Goal: Complete application form: Complete application form

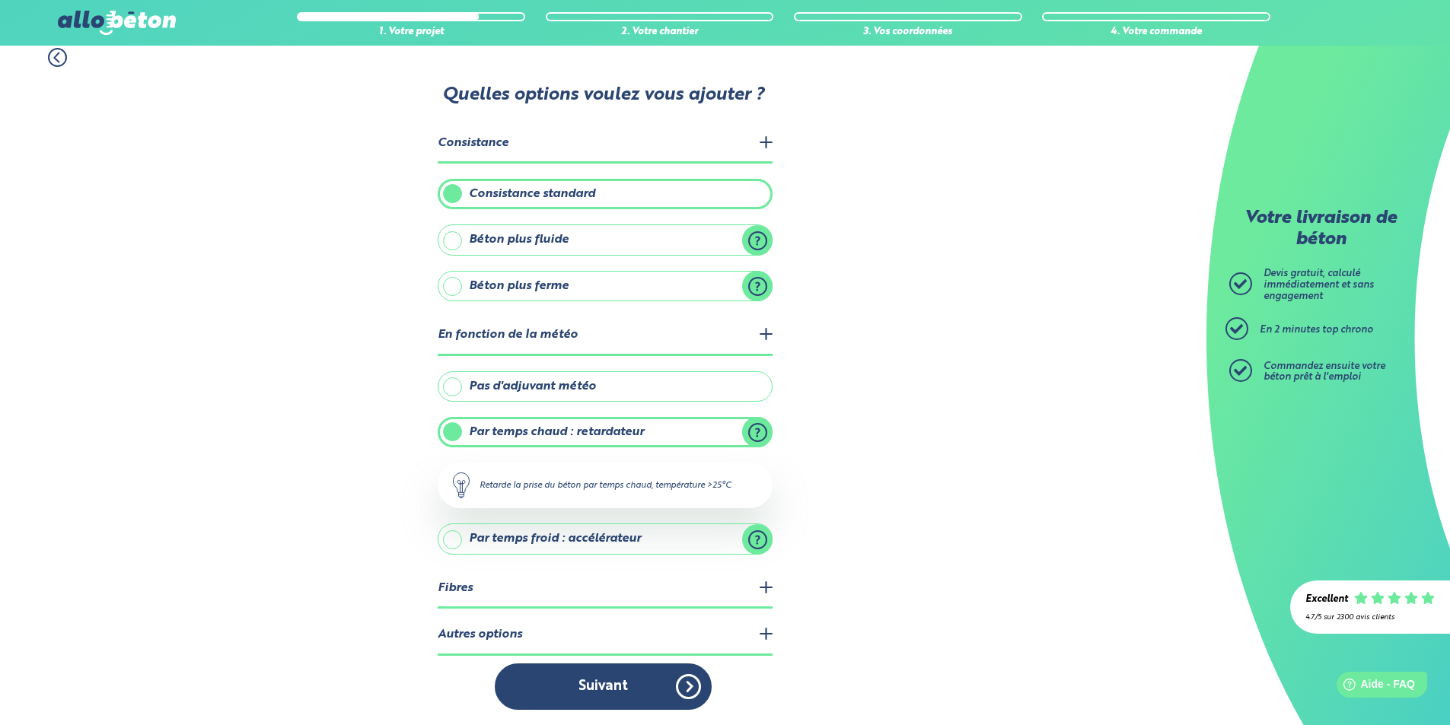
click at [640, 397] on label "Pas d'adjuvant météo" at bounding box center [605, 386] width 335 height 30
click at [0, 0] on input "Pas d'adjuvant météo" at bounding box center [0, 0] width 0 height 0
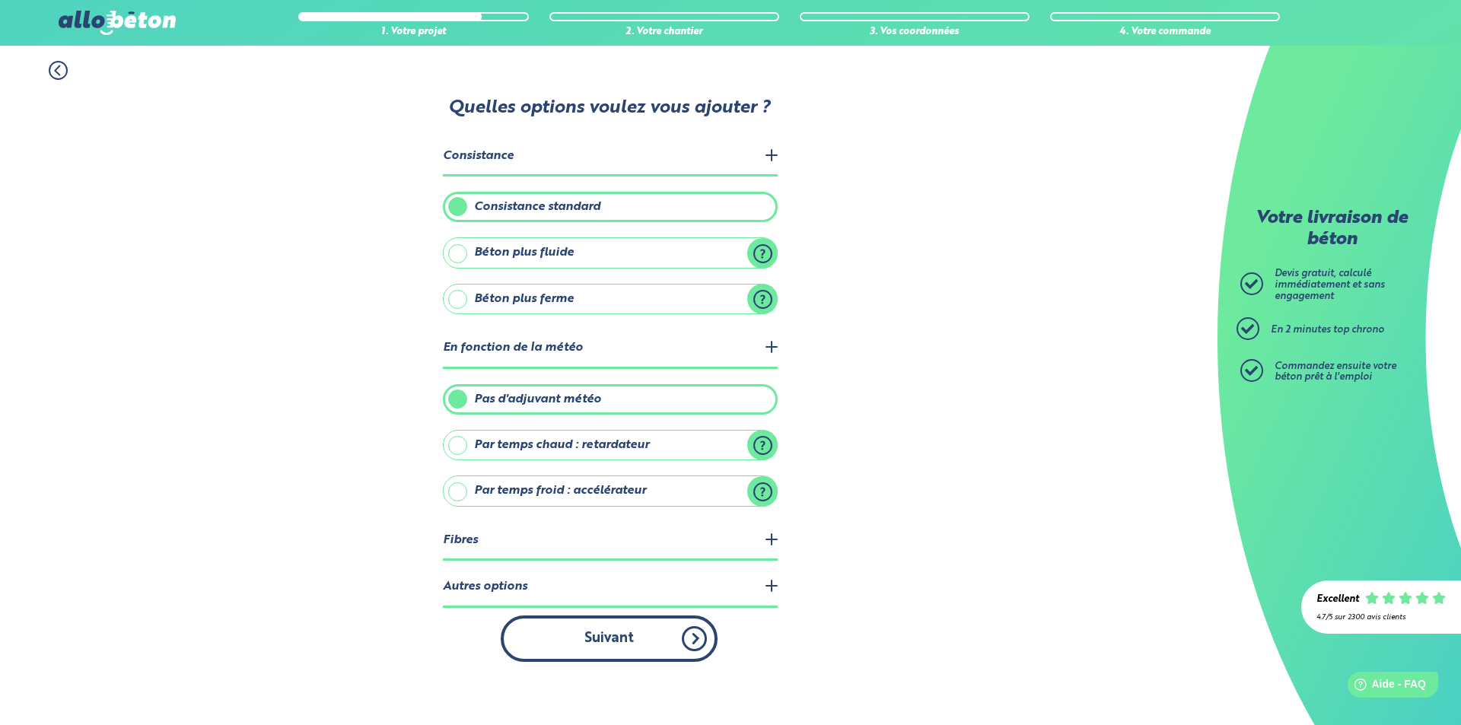
click at [658, 630] on button "Suivant" at bounding box center [609, 639] width 217 height 46
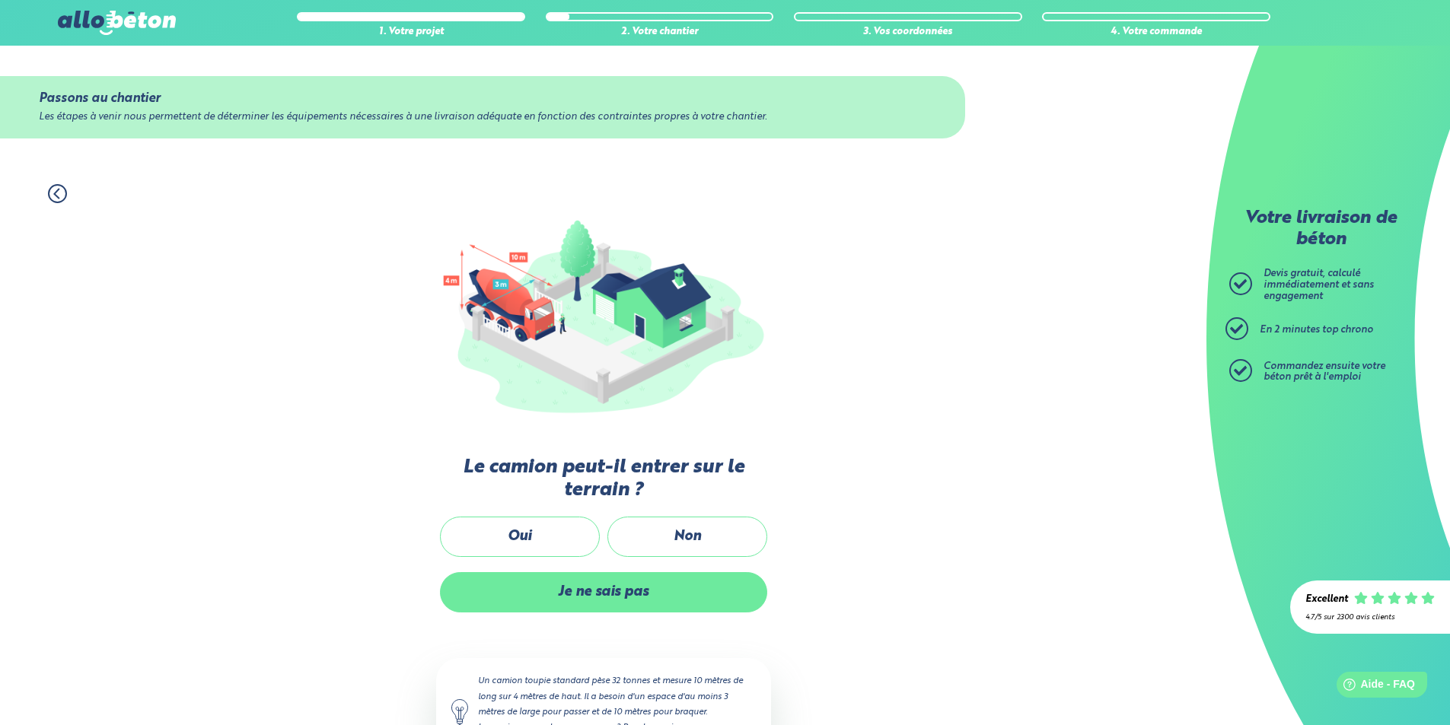
click at [708, 575] on label "Je ne sais pas" at bounding box center [603, 592] width 327 height 40
click at [0, 0] on input "Je ne sais pas" at bounding box center [0, 0] width 0 height 0
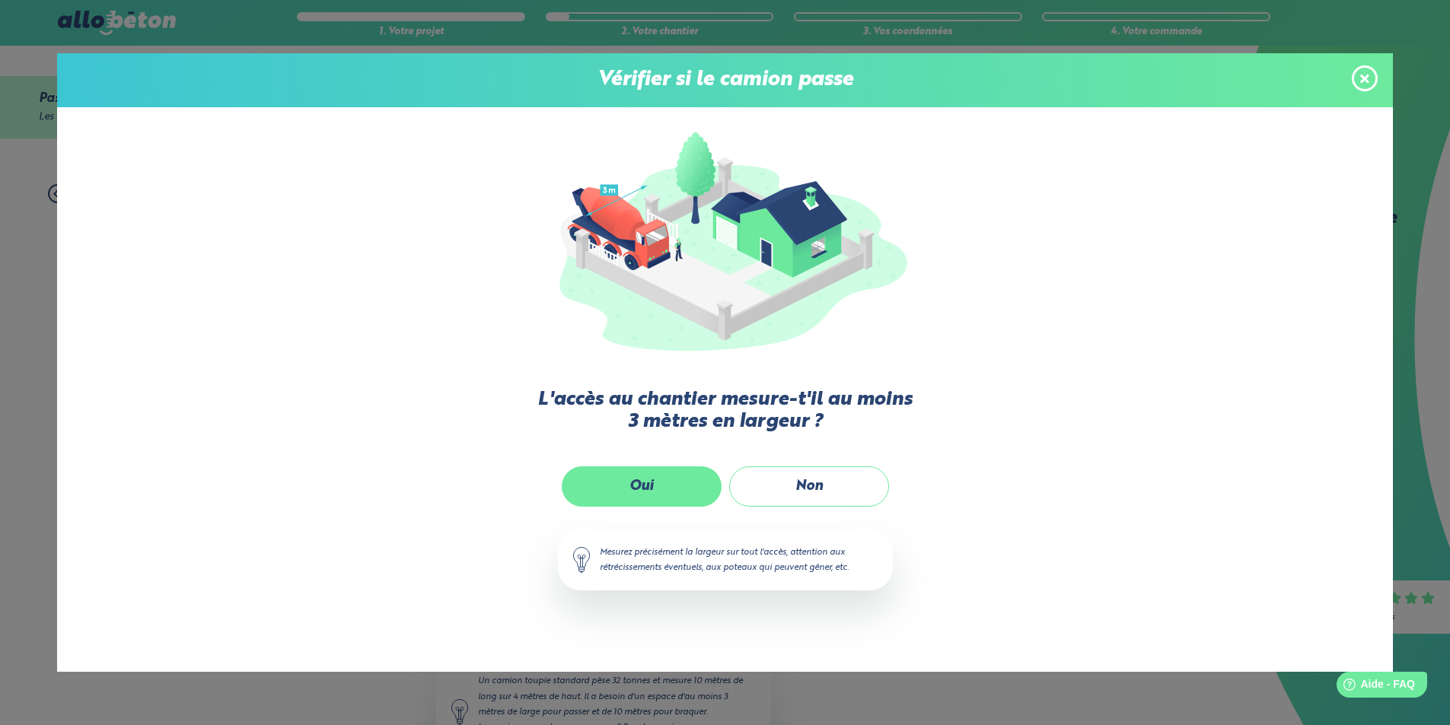
click at [690, 500] on label "Oui" at bounding box center [642, 487] width 160 height 40
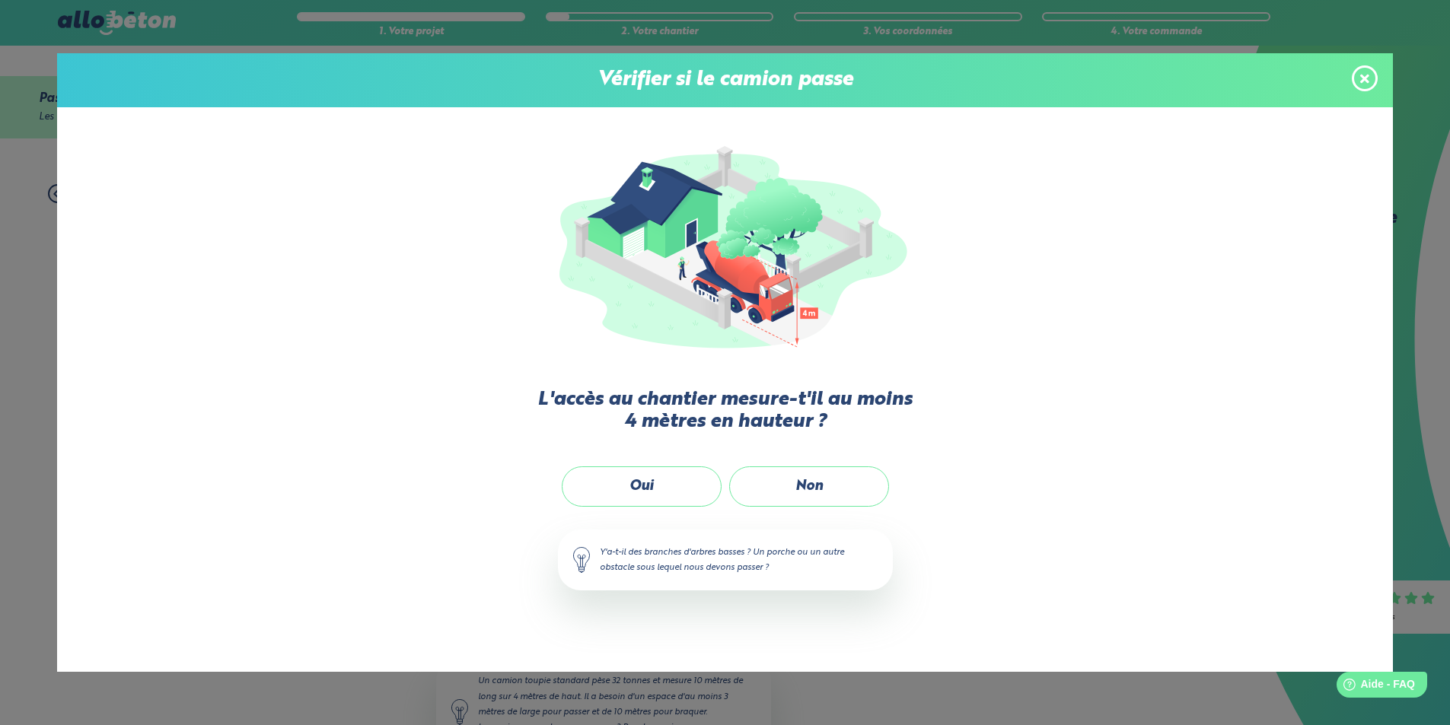
click at [690, 500] on label "Oui" at bounding box center [642, 487] width 160 height 40
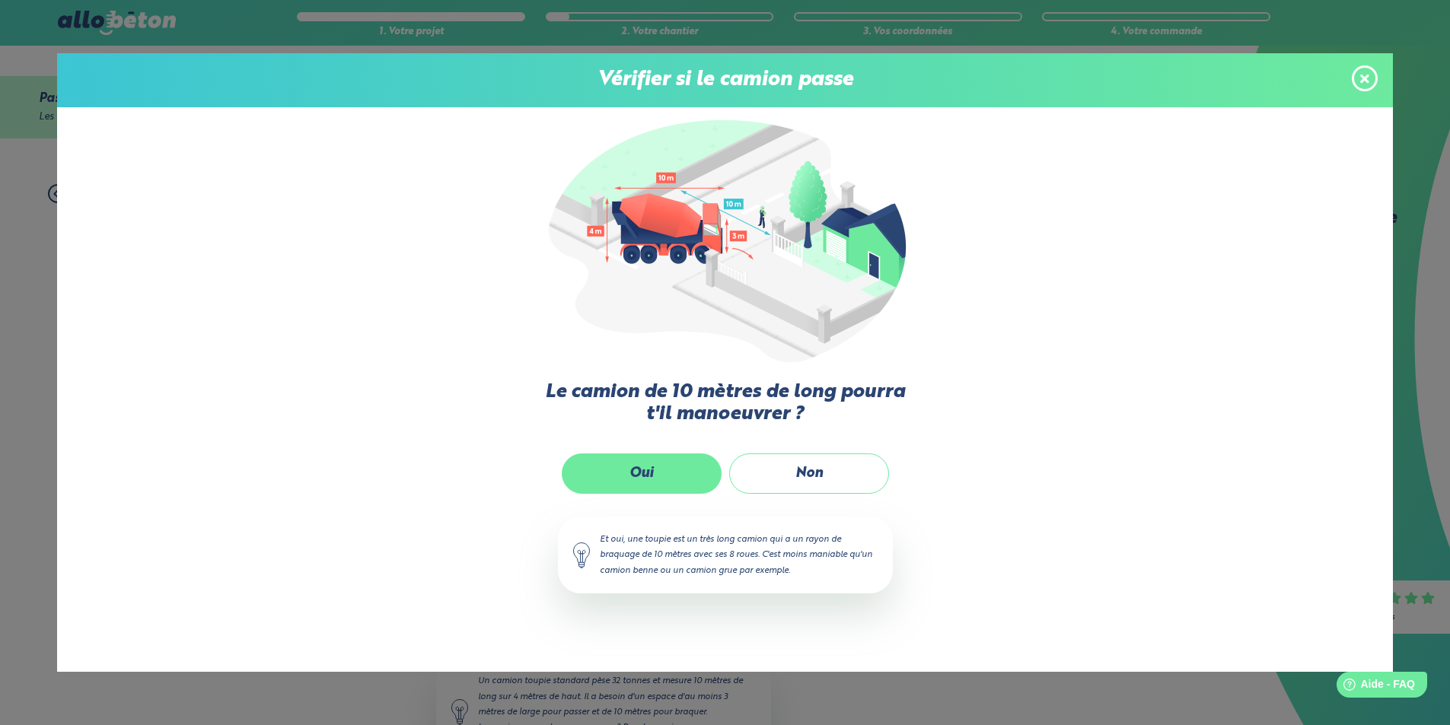
click at [694, 481] on label "Oui" at bounding box center [642, 474] width 160 height 40
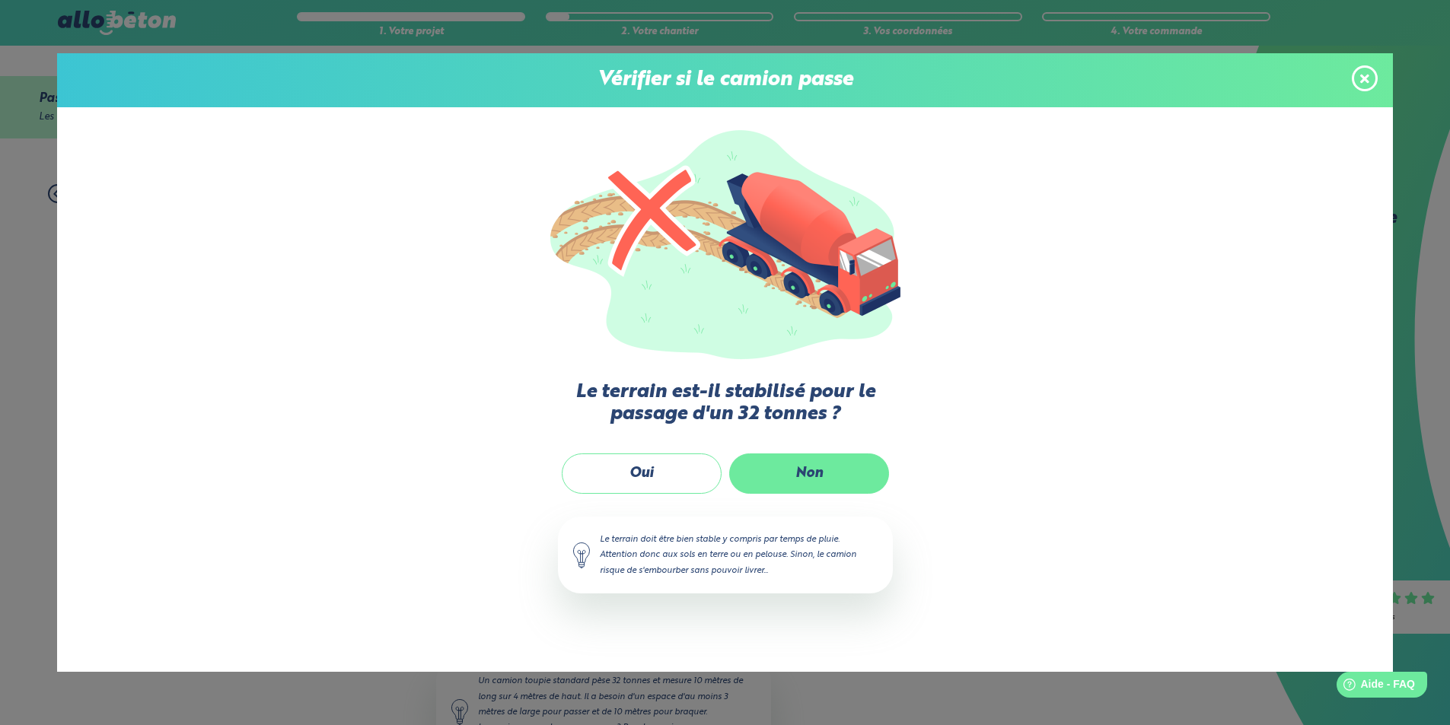
click at [824, 484] on label "Non" at bounding box center [809, 474] width 160 height 40
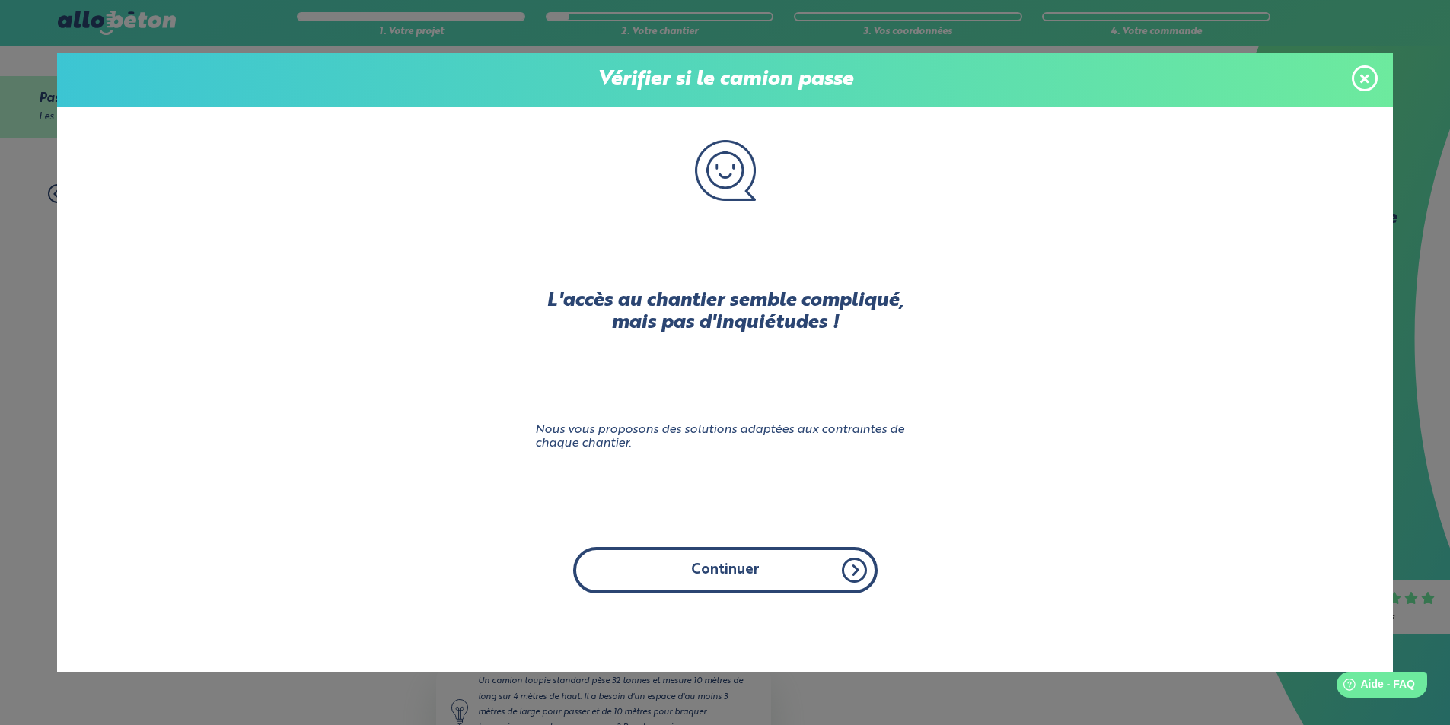
click at [785, 566] on button "Continuer" at bounding box center [725, 570] width 304 height 46
click input "Non" at bounding box center [0, 0] width 0 height 0
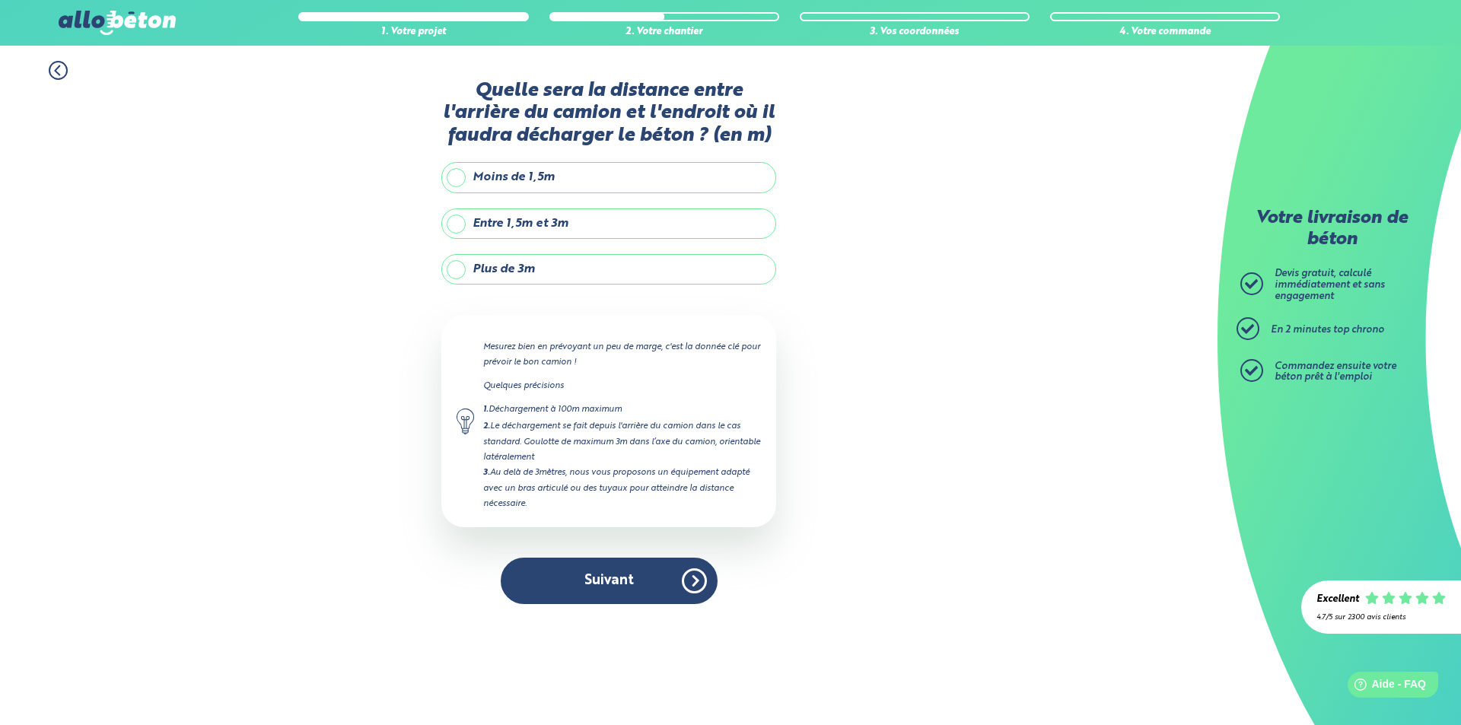
click at [614, 273] on label "Plus de 3m" at bounding box center [608, 269] width 335 height 30
click at [0, 0] on input "Plus de 3m" at bounding box center [0, 0] width 0 height 0
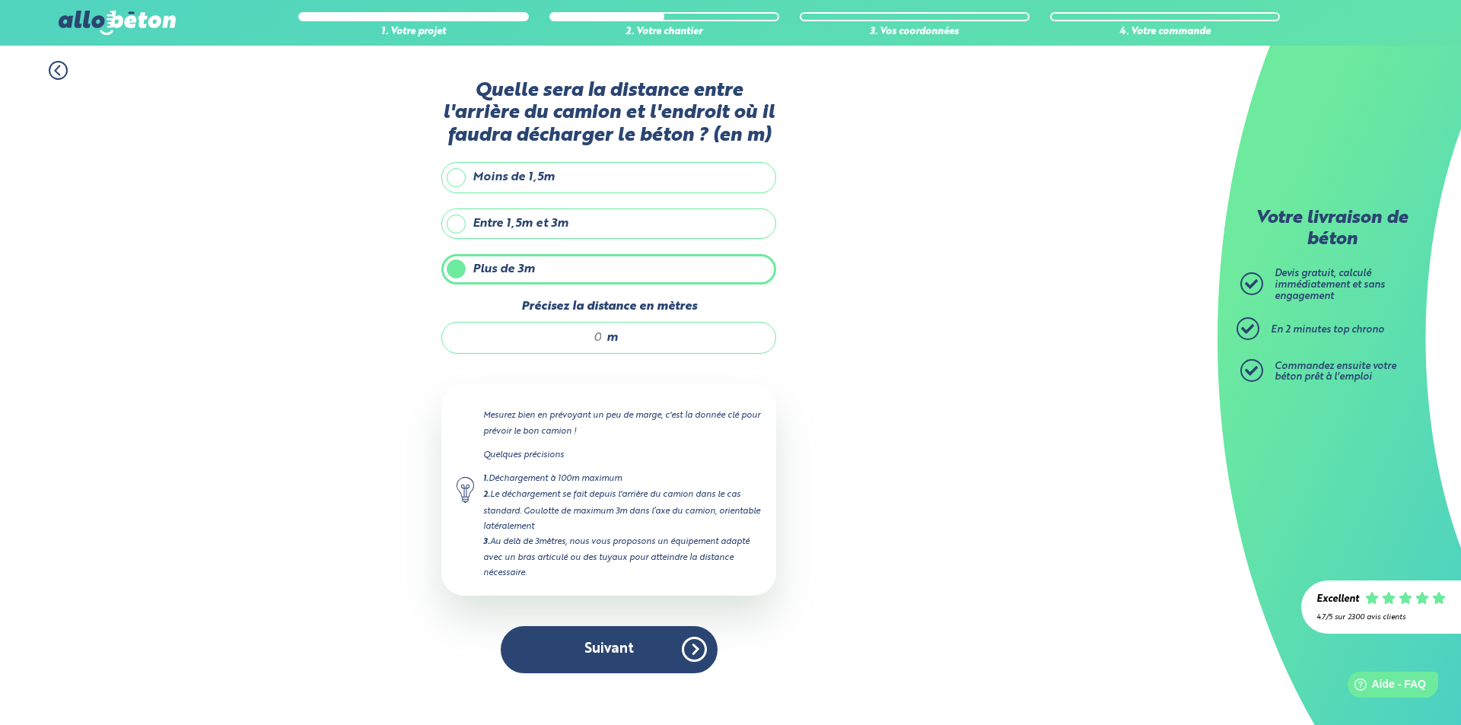
drag, startPoint x: 581, startPoint y: 338, endPoint x: 619, endPoint y: 335, distance: 38.2
click at [619, 335] on div "m" at bounding box center [608, 338] width 335 height 32
type input "25"
click at [619, 631] on button "Suivant" at bounding box center [609, 649] width 217 height 46
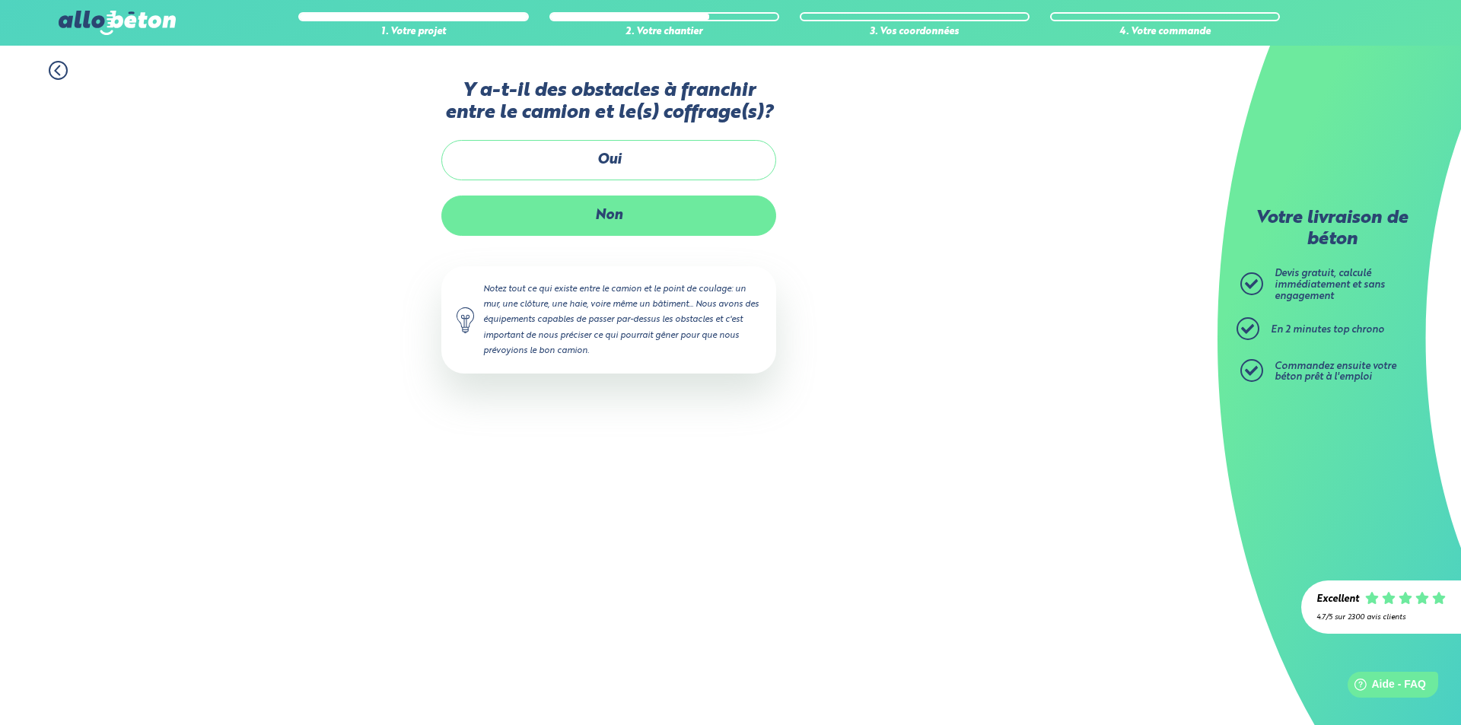
click at [681, 221] on label "Non" at bounding box center [608, 216] width 335 height 40
click at [0, 0] on input "Non" at bounding box center [0, 0] width 0 height 0
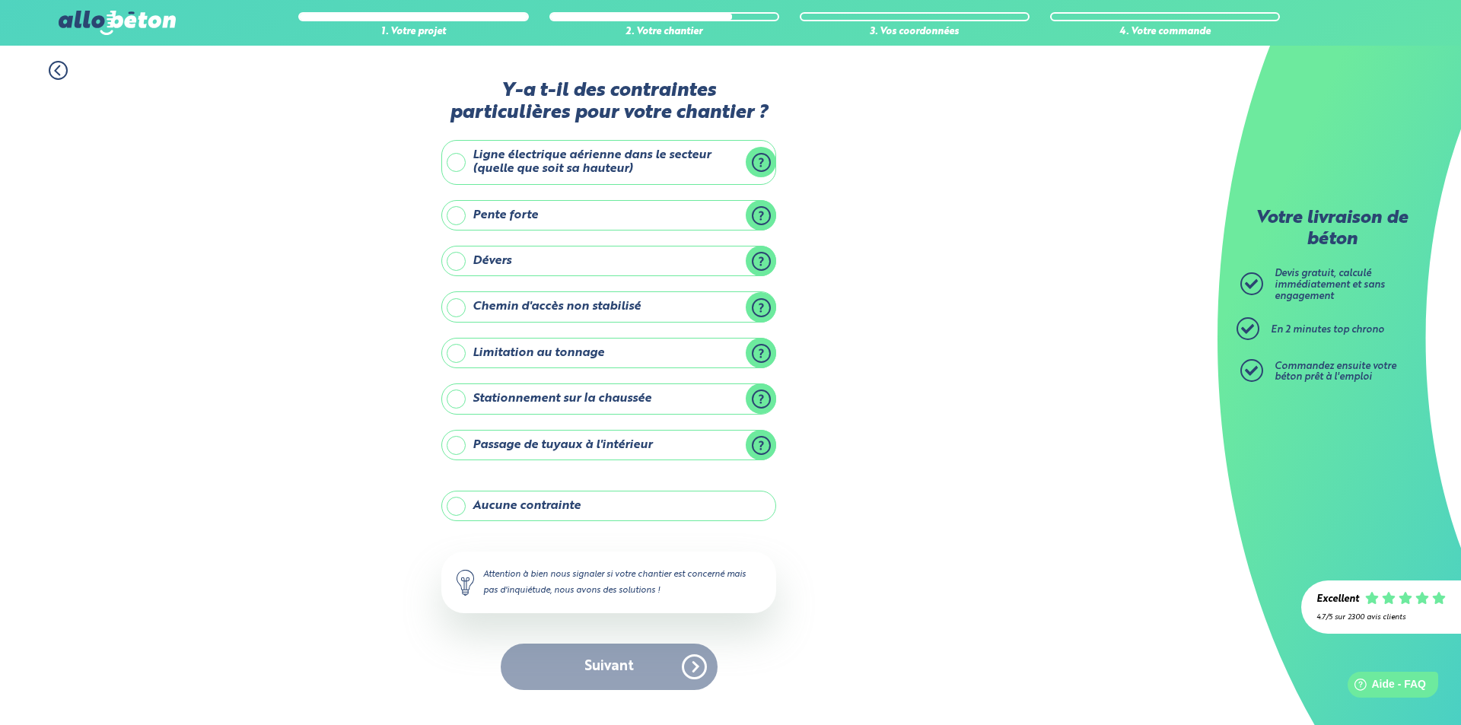
click at [603, 309] on label "Chemin d'accès non stabilisé" at bounding box center [608, 307] width 335 height 30
click at [0, 0] on input "Chemin d'accès non stabilisé" at bounding box center [0, 0] width 0 height 0
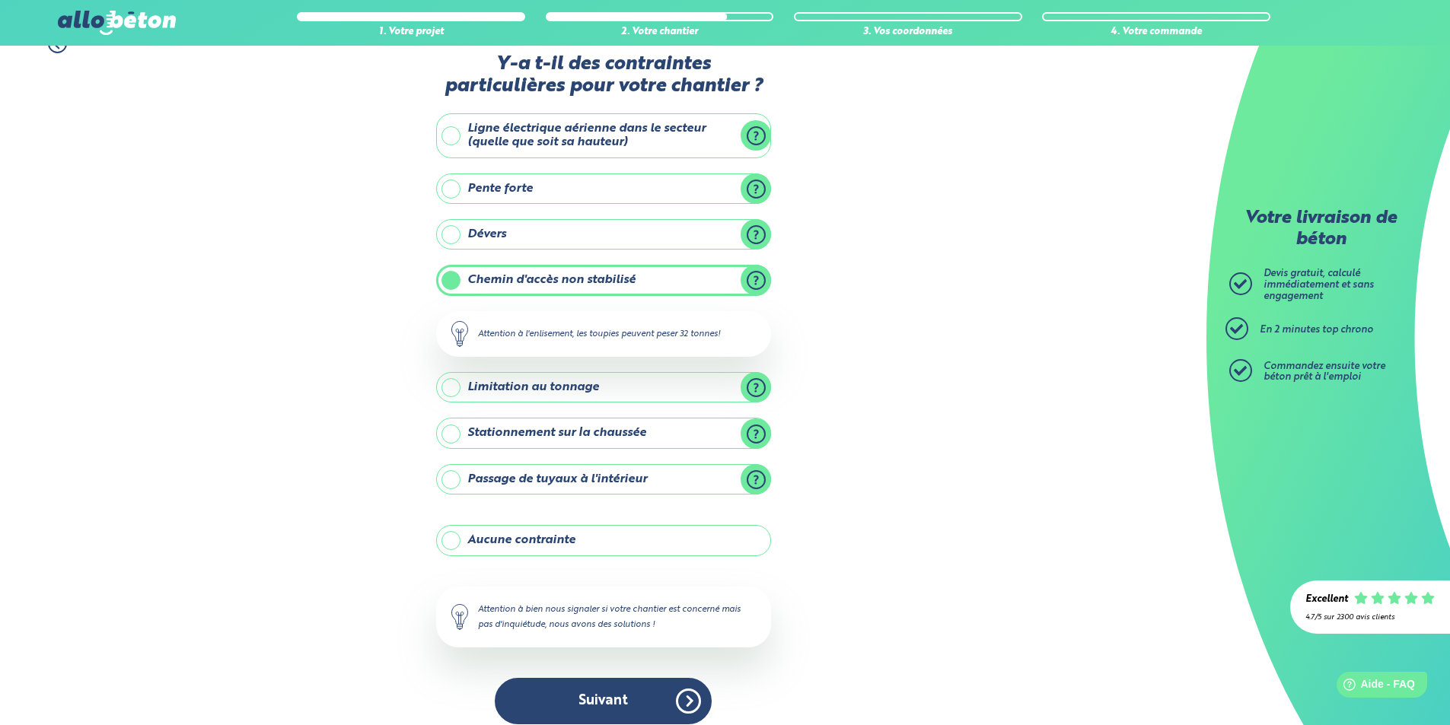
scroll to position [41, 0]
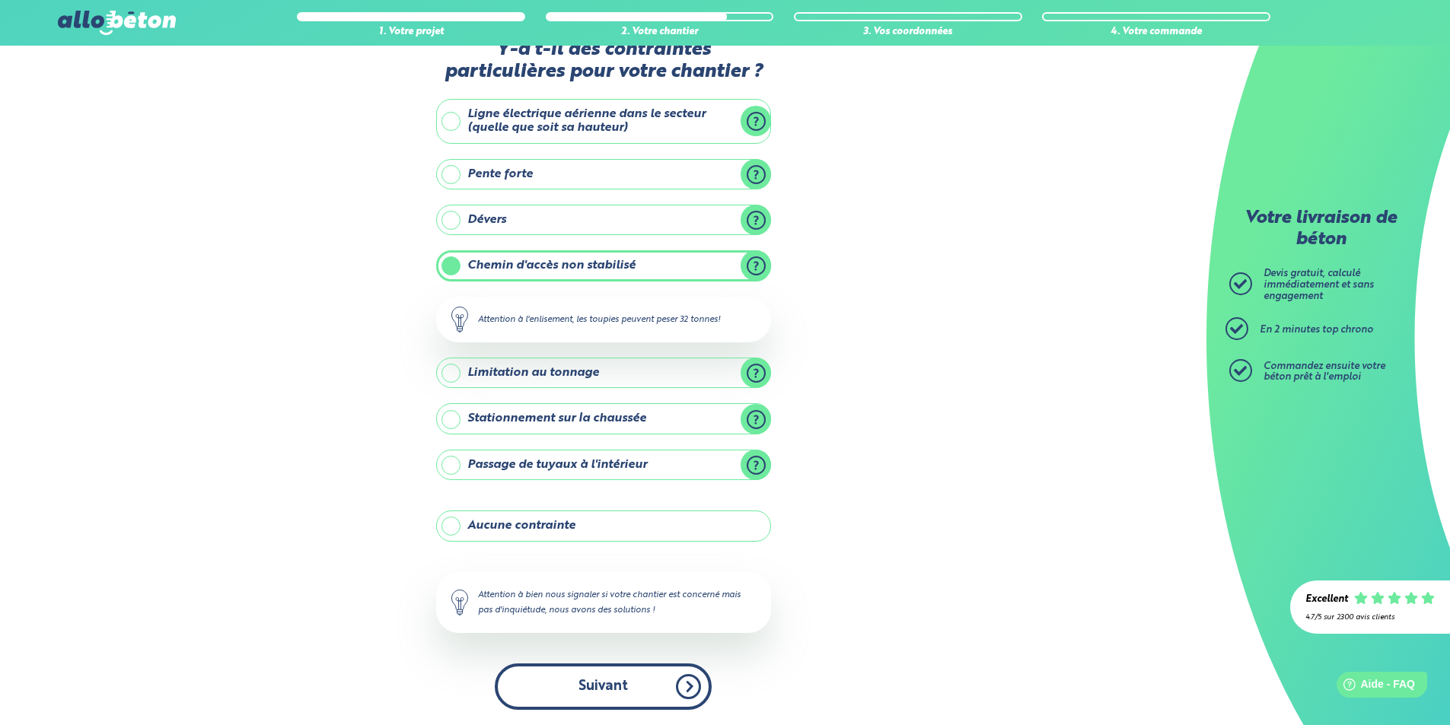
click at [652, 668] on button "Suivant" at bounding box center [603, 687] width 217 height 46
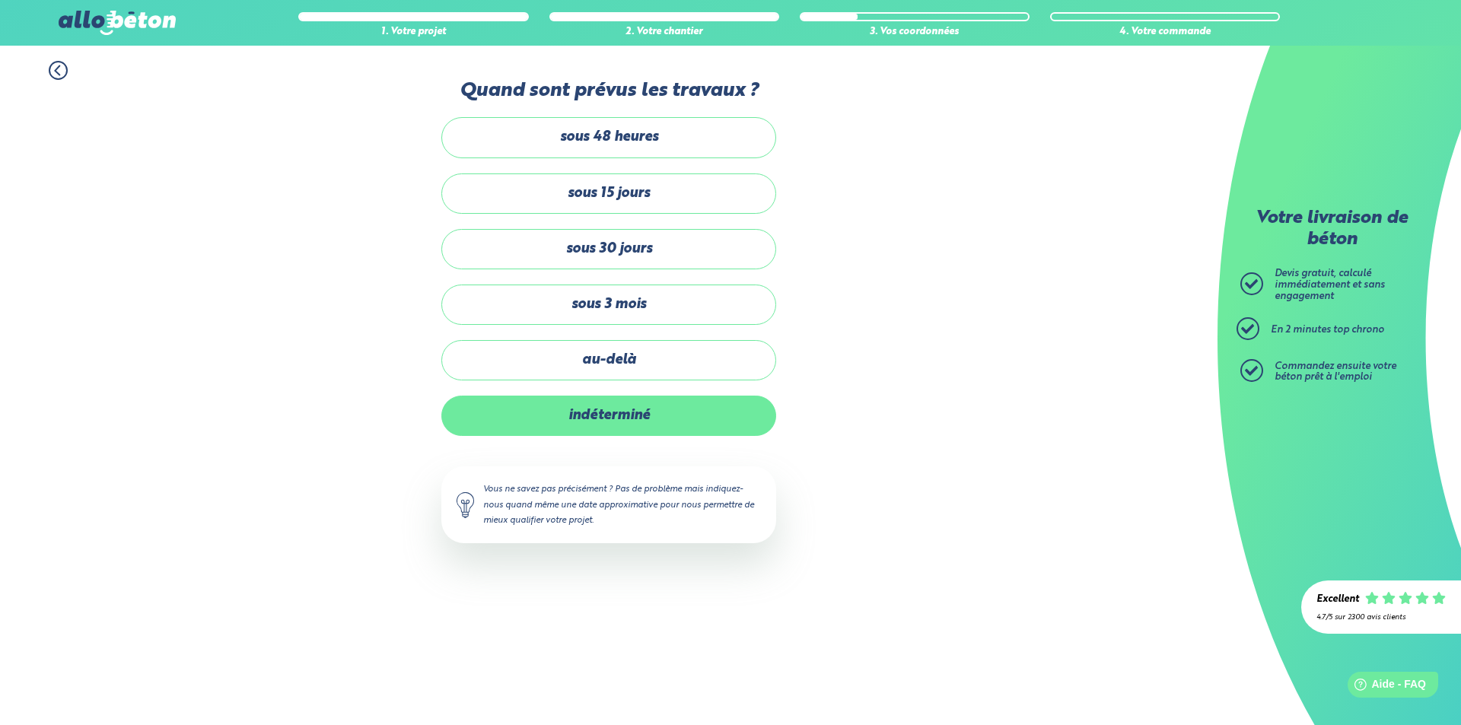
click at [731, 424] on label "indéterminé" at bounding box center [608, 416] width 335 height 40
click at [0, 0] on input "indéterminé" at bounding box center [0, 0] width 0 height 0
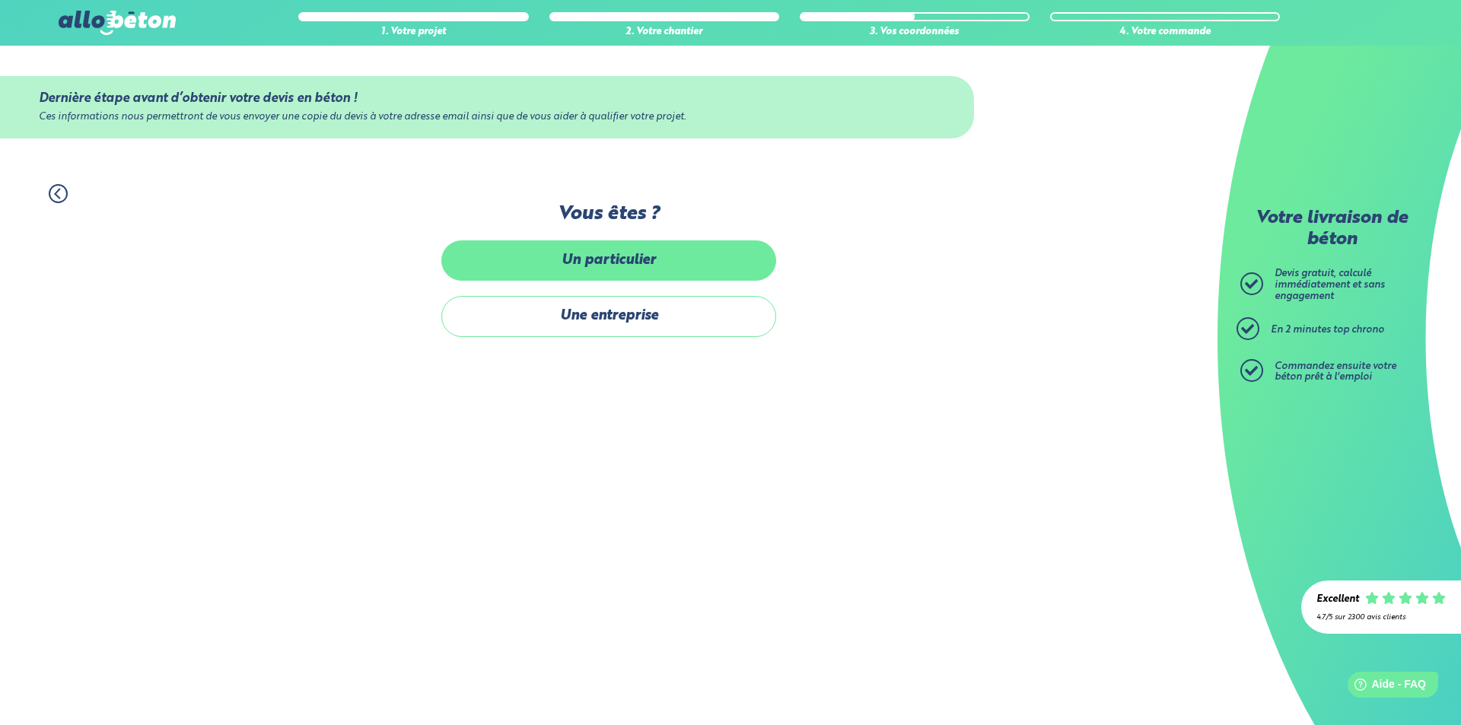
click at [696, 267] on label "Un particulier" at bounding box center [608, 261] width 335 height 40
click at [0, 0] on input "Un particulier" at bounding box center [0, 0] width 0 height 0
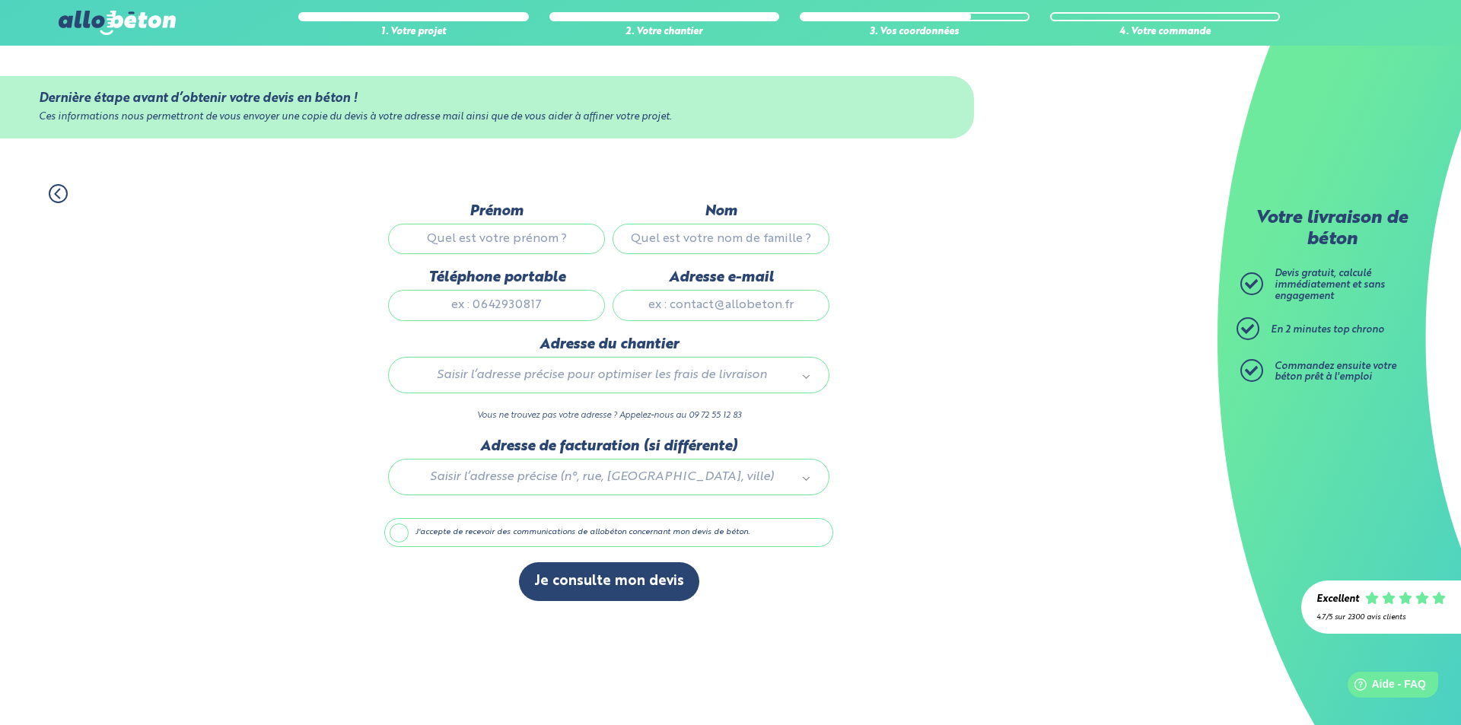
click at [582, 244] on input "Prénom" at bounding box center [496, 239] width 217 height 30
type input "[PERSON_NAME]"
type input "Parpillon Pochon"
type input "[STREET_ADDRESS]"
click at [512, 304] on input "Téléphone portable" at bounding box center [496, 305] width 217 height 30
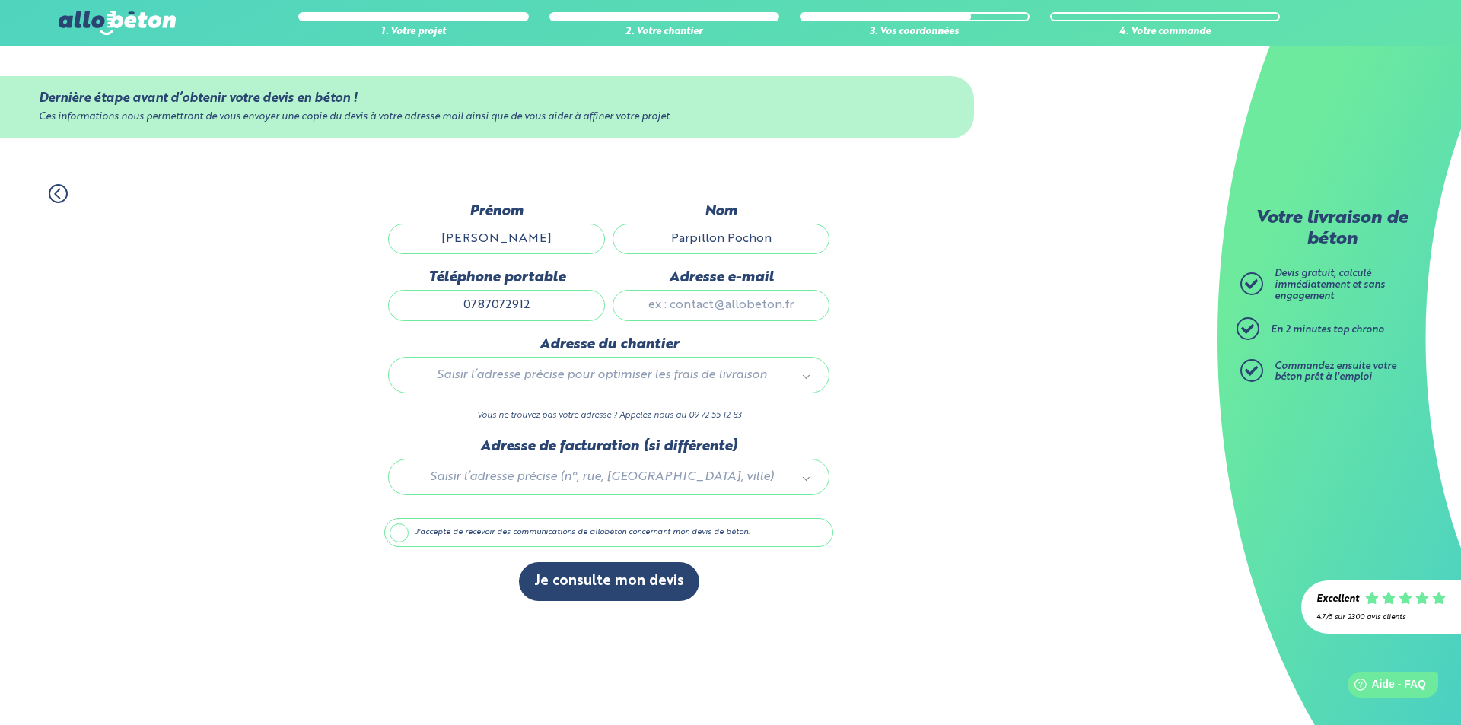
type input "0787072912"
click at [658, 305] on input "Adresse e-mail" at bounding box center [721, 305] width 217 height 30
type input "[EMAIL_ADDRESS][DOMAIN_NAME]"
click at [680, 390] on div "Saisir l’adresse précise pour optimiser les frais de livraison" at bounding box center [608, 375] width 441 height 37
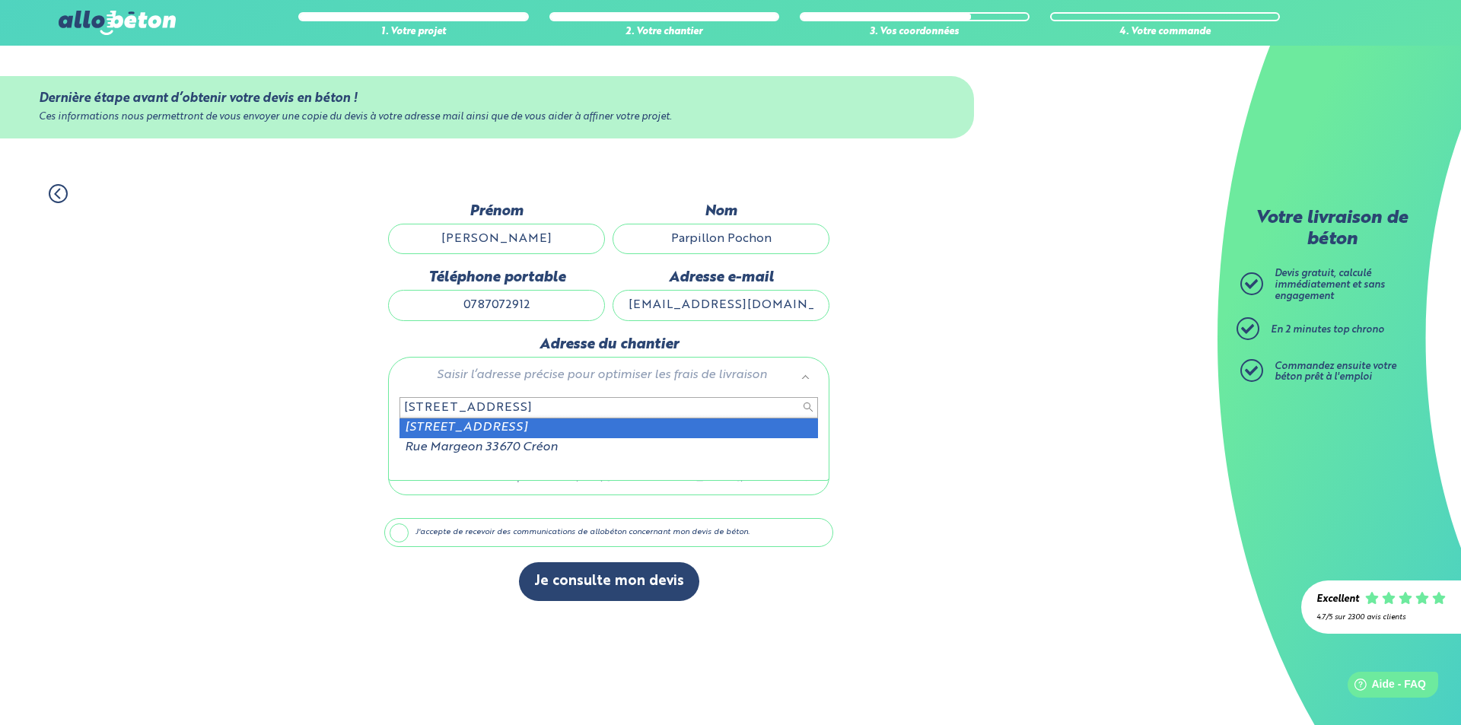
type input "[STREET_ADDRESS]"
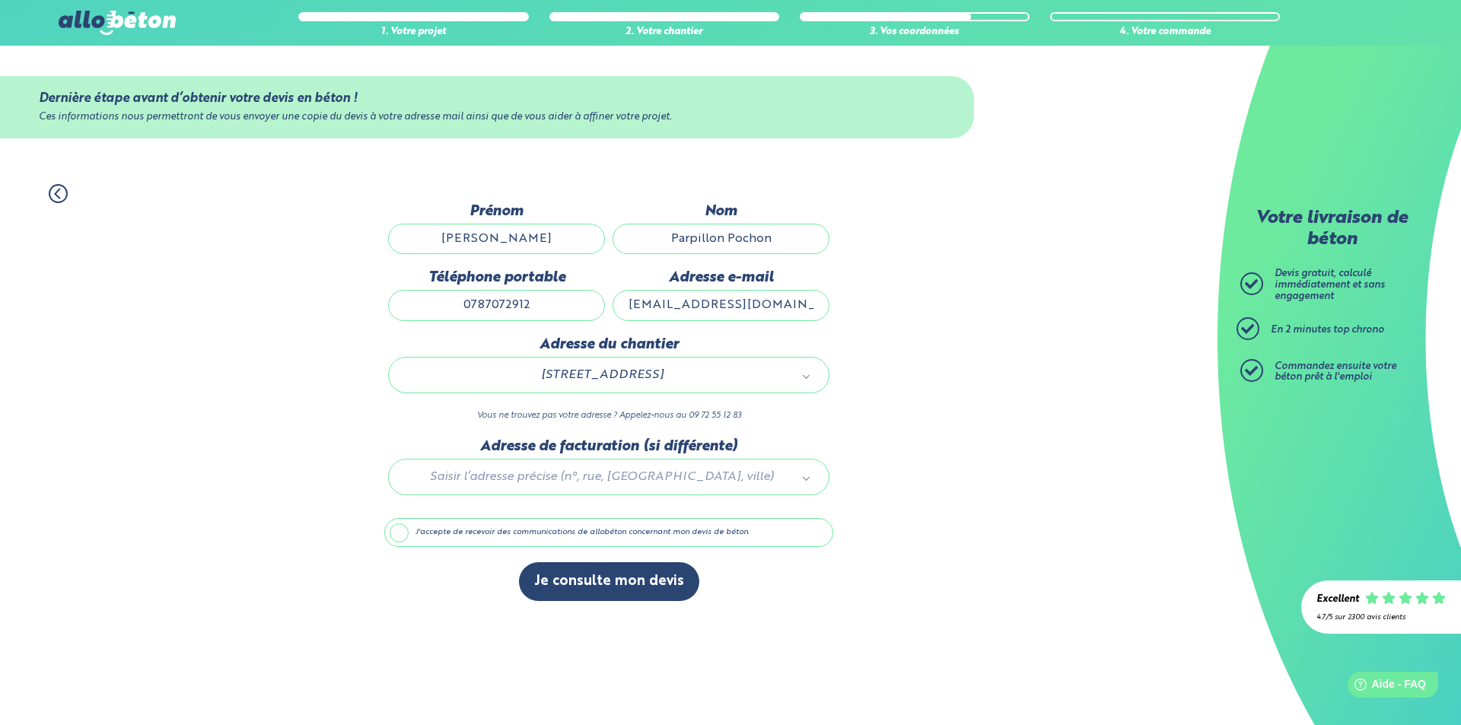
click at [606, 473] on div at bounding box center [608, 474] width 449 height 72
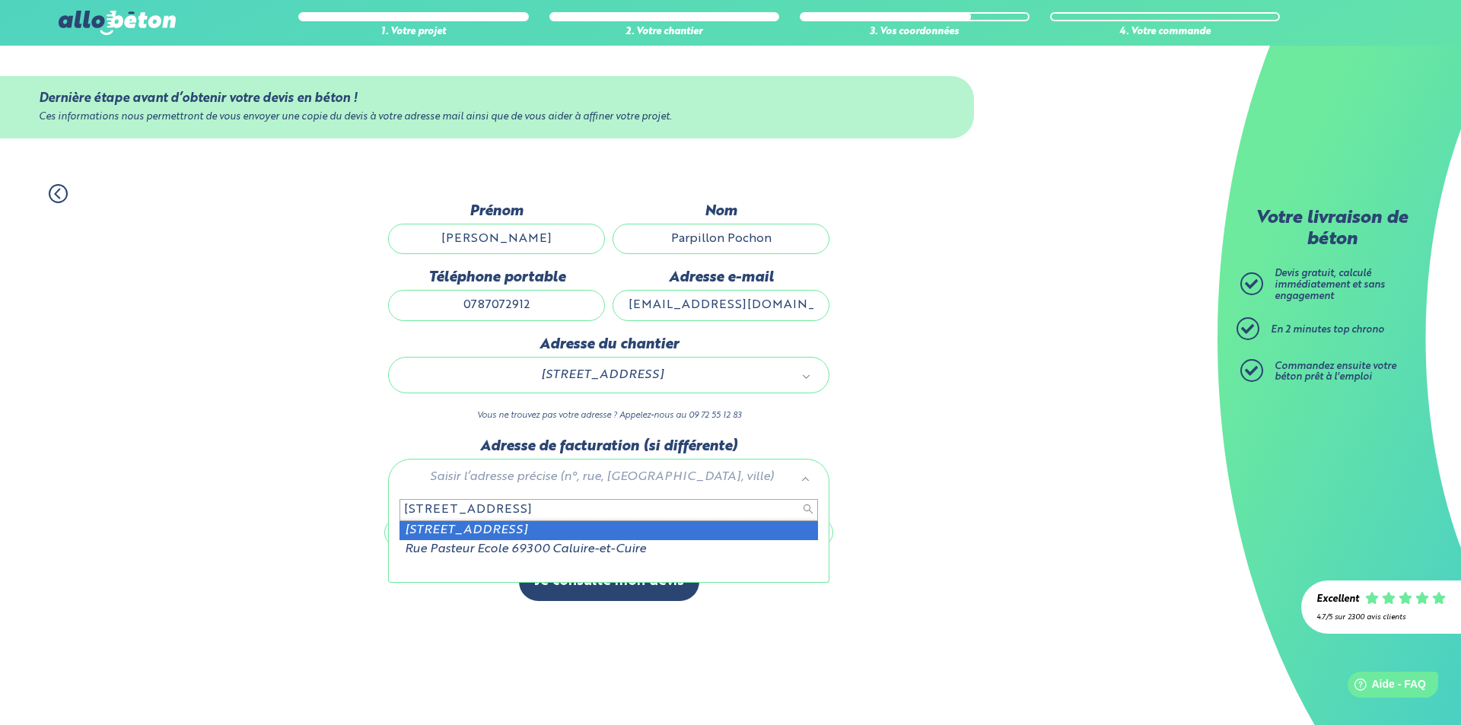
type input "[STREET_ADDRESS]"
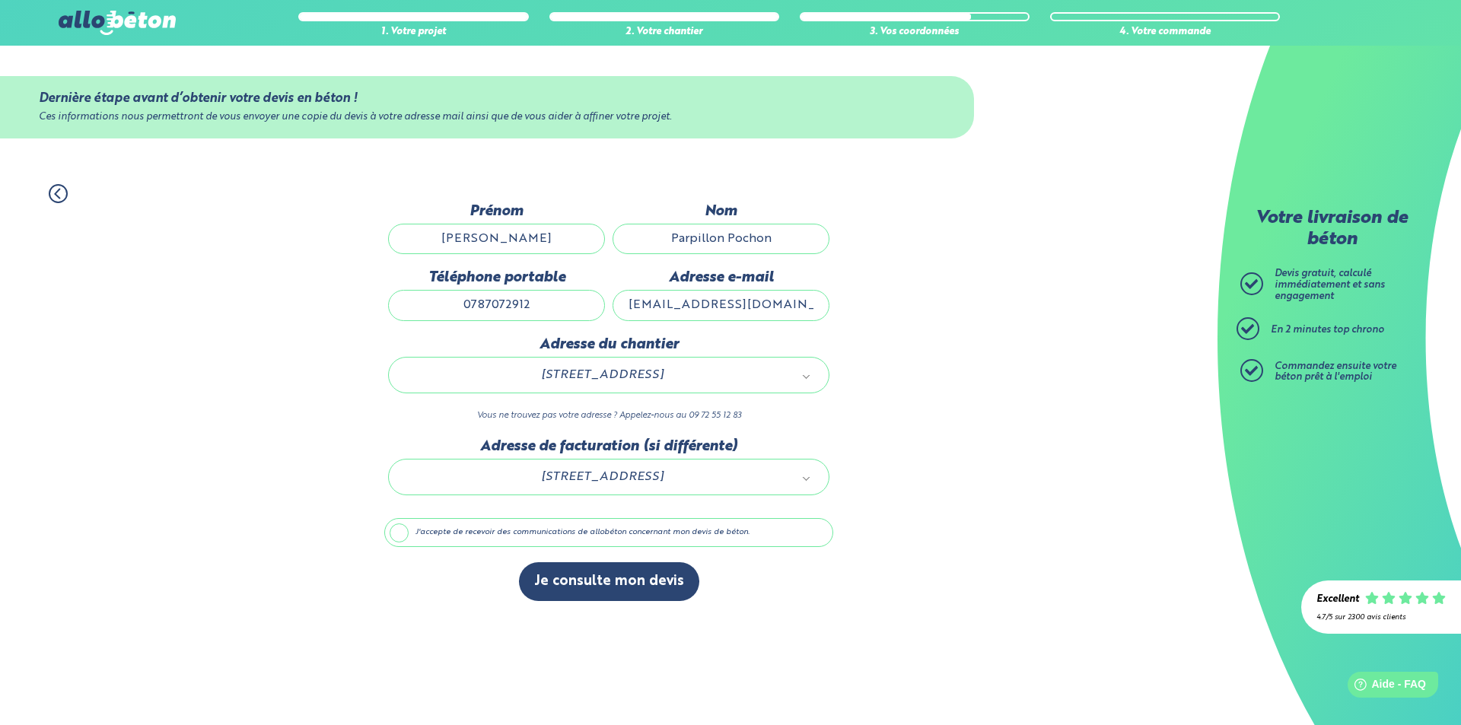
click at [582, 534] on label "J'accepte de recevoir des communications de allobéton concernant mon devis de b…" at bounding box center [608, 532] width 449 height 29
click at [0, 0] on input "J'accepte de recevoir des communications de allobéton concernant mon devis de b…" at bounding box center [0, 0] width 0 height 0
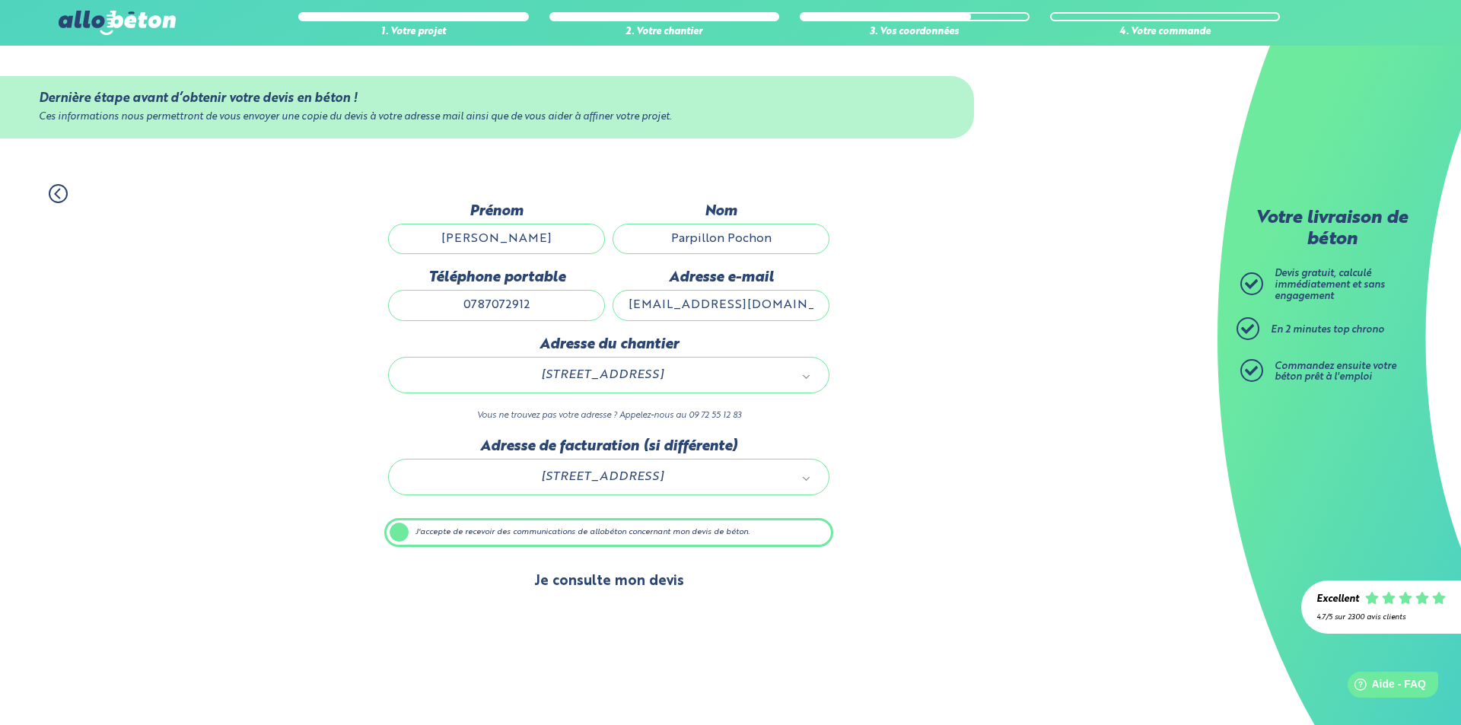
click at [571, 583] on button "Je consulte mon devis" at bounding box center [609, 581] width 180 height 39
